Goal: Transaction & Acquisition: Subscribe to service/newsletter

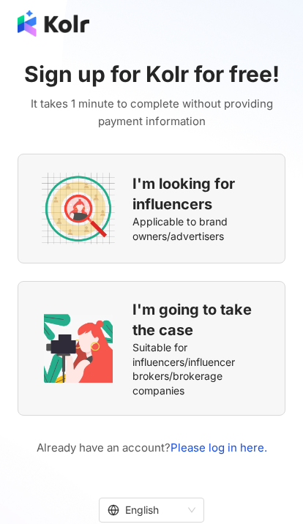
click at [167, 228] on span "Applicable to brand owners/advertisers" at bounding box center [197, 229] width 129 height 29
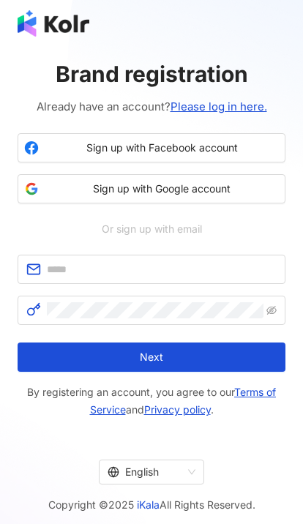
click at [181, 193] on span "Sign up with Google account" at bounding box center [162, 189] width 234 height 15
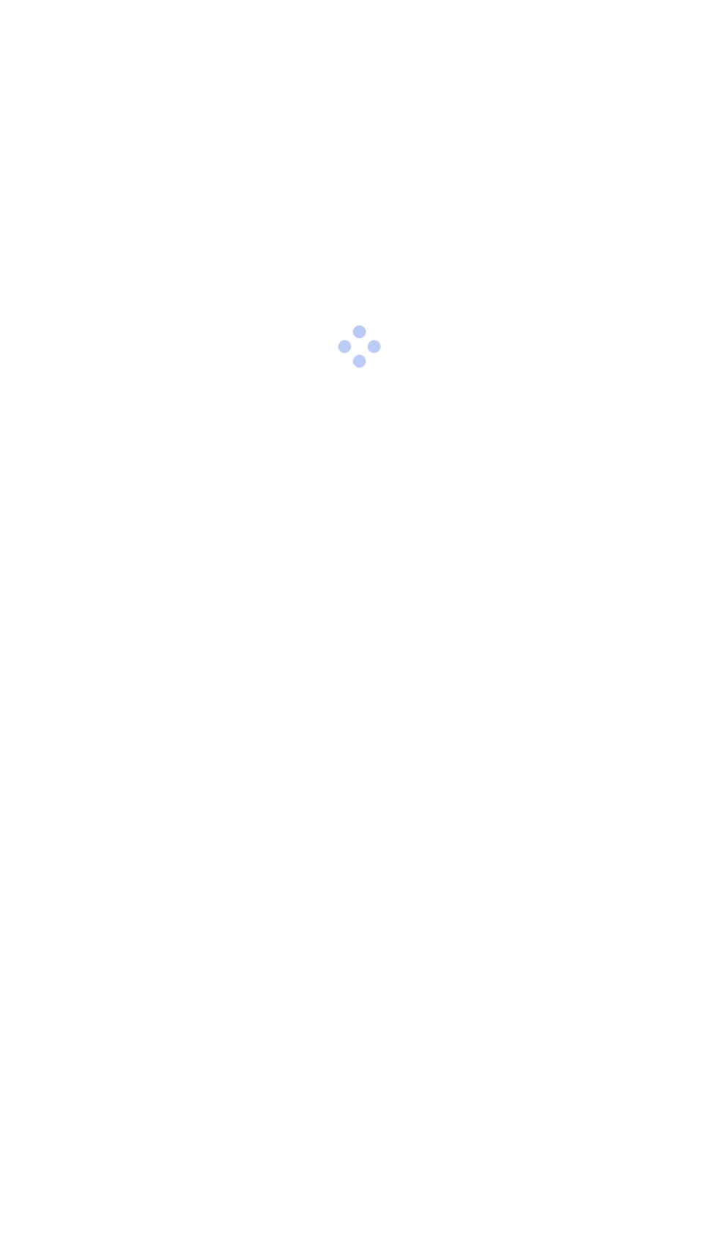
scroll to position [66, 0]
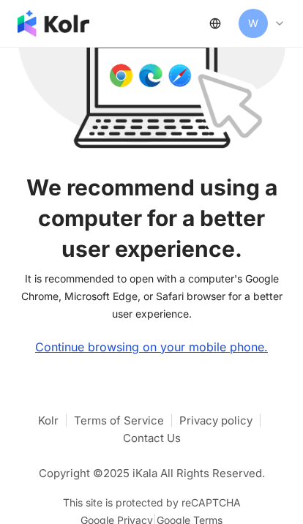
scroll to position [143, 0]
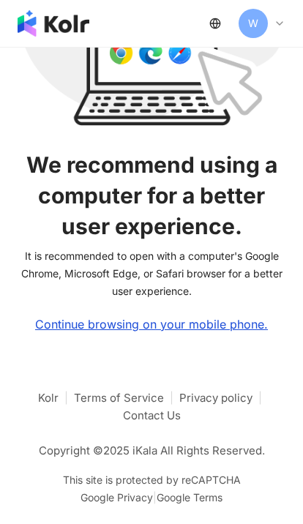
click at [223, 326] on div "Continue browsing on your mobile phone." at bounding box center [151, 324] width 233 height 13
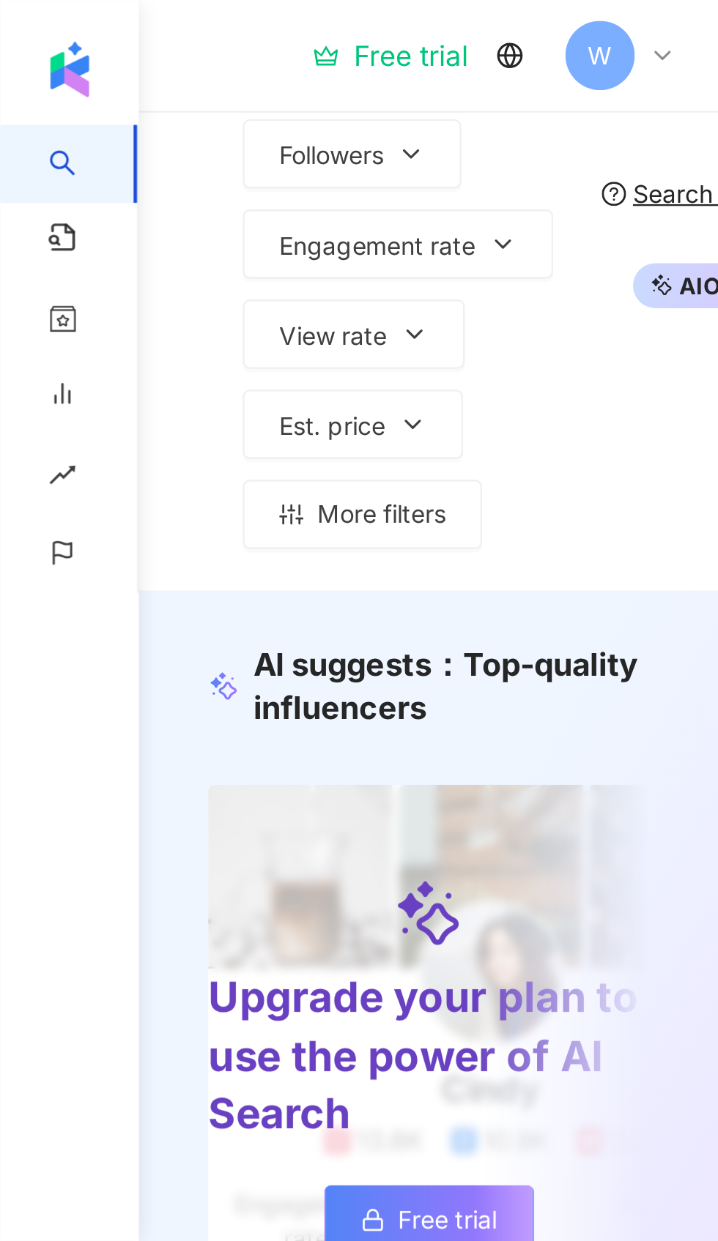
scroll to position [0, 0]
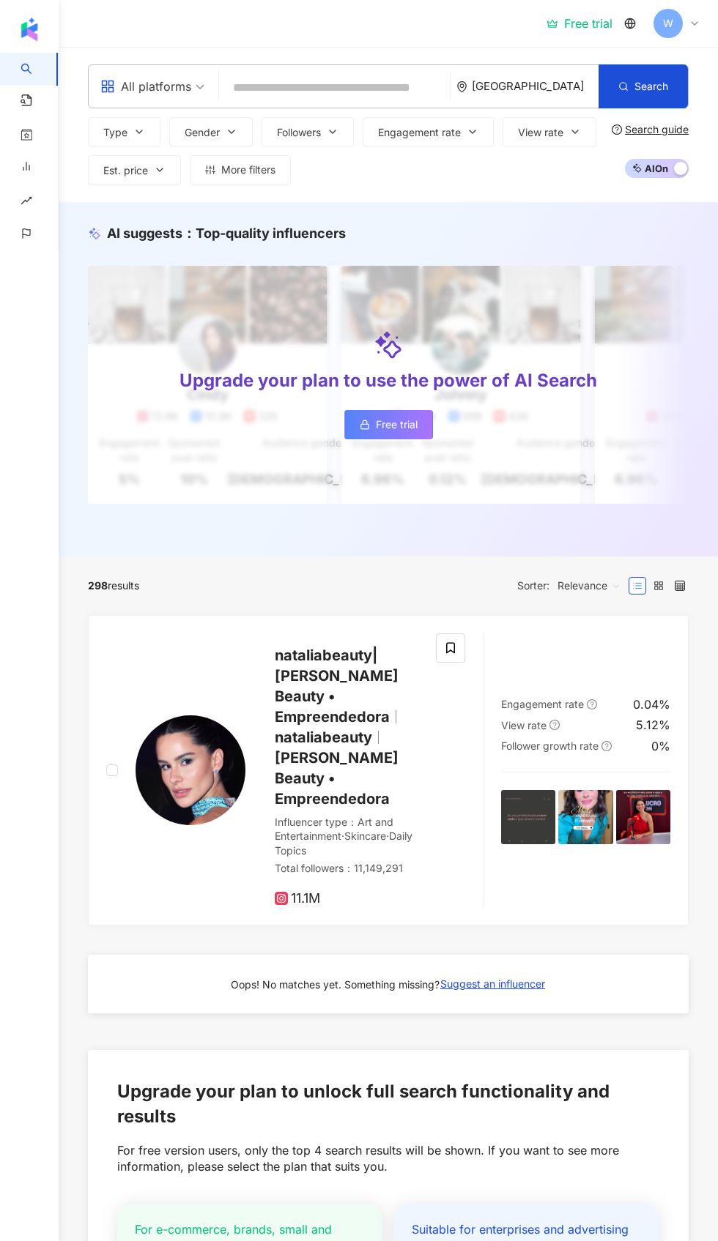
click at [302, 415] on link "Free trial" at bounding box center [388, 424] width 89 height 29
